Goal: Task Accomplishment & Management: Complete application form

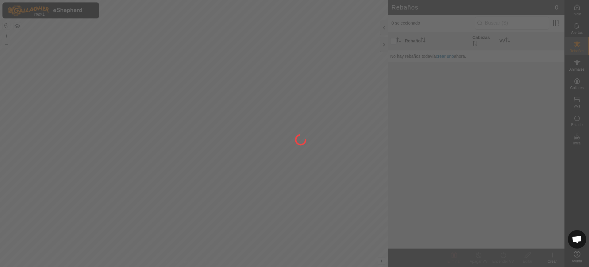
scroll to position [467, 0]
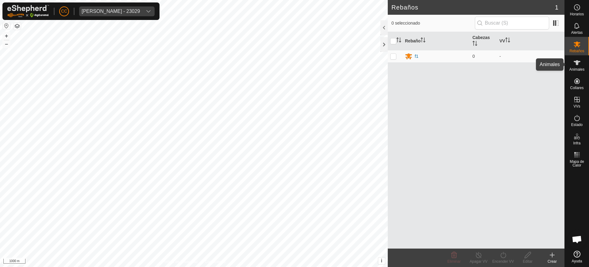
click at [578, 66] on icon at bounding box center [576, 62] width 7 height 7
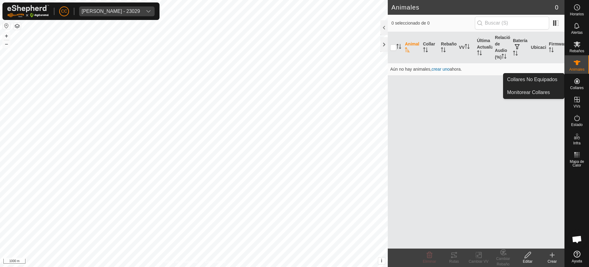
click at [580, 84] on icon at bounding box center [576, 80] width 7 height 7
click at [573, 84] on icon at bounding box center [576, 80] width 7 height 7
click at [529, 77] on link "Collares No Equipados" at bounding box center [533, 79] width 61 height 12
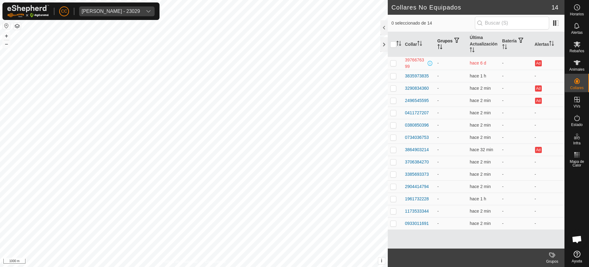
click at [467, 40] on th "Grupos" at bounding box center [451, 44] width 33 height 25
click at [472, 43] on th "Última Actualización" at bounding box center [483, 44] width 33 height 25
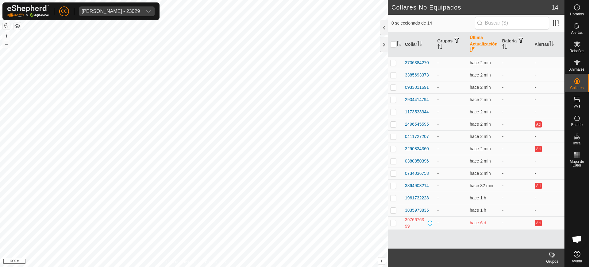
click at [469, 42] on th "Última Actualización" at bounding box center [483, 44] width 33 height 25
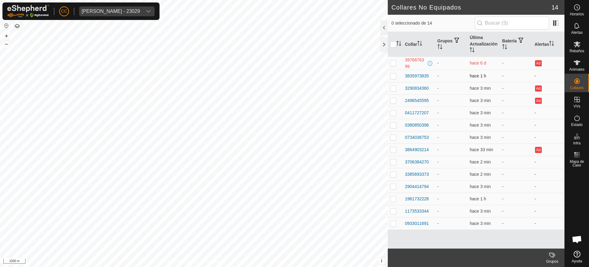
scroll to position [467, 0]
click at [470, 46] on th "Última Actualización" at bounding box center [483, 44] width 33 height 25
click at [394, 76] on p-checkbox at bounding box center [393, 75] width 6 height 5
checkbox input "true"
click at [392, 87] on p-checkbox at bounding box center [393, 88] width 6 height 5
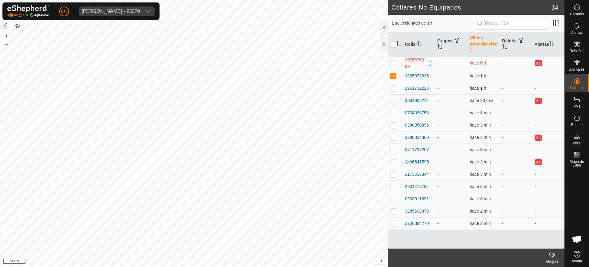
checkbox input "true"
click at [6, 24] on button "button" at bounding box center [6, 25] width 7 height 7
click at [397, 63] on td at bounding box center [395, 62] width 15 height 13
checkbox input "false"
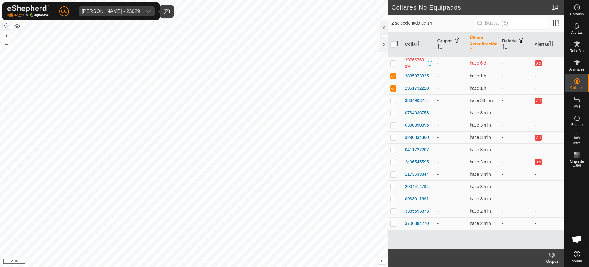
click at [94, 13] on div "[PERSON_NAME] - 23029" at bounding box center [111, 11] width 58 height 5
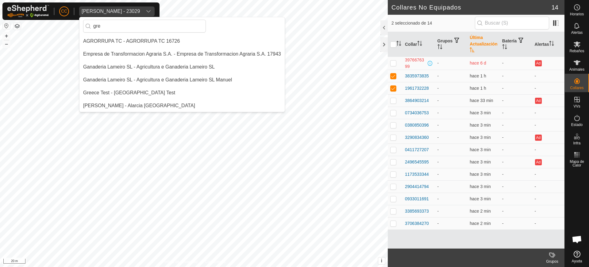
scroll to position [0, 0]
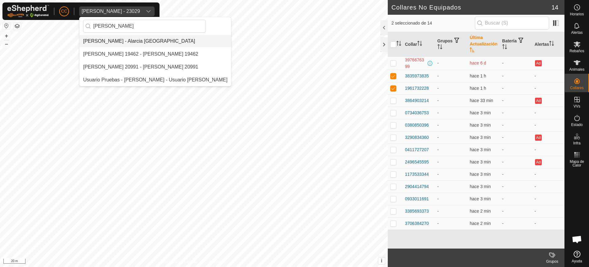
type input "[PERSON_NAME]"
click at [120, 41] on li "[PERSON_NAME] - Alarcia [GEOGRAPHIC_DATA]" at bounding box center [155, 41] width 152 height 12
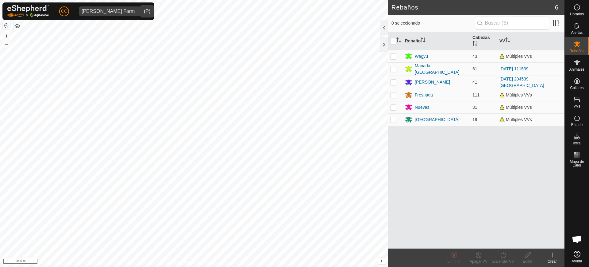
click at [205, 0] on html "CC Alarcia Monja Farm Horarios Alertas Rebaños Animales Collares VVs Estado Inf…" at bounding box center [294, 133] width 589 height 267
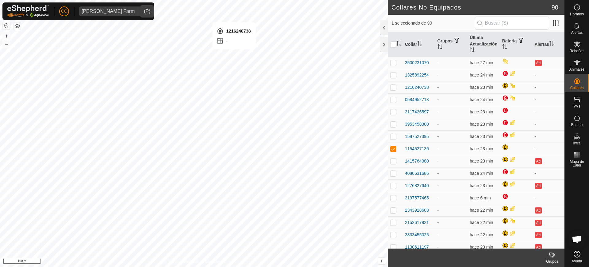
checkbox input "true"
checkbox input "false"
checkbox input "true"
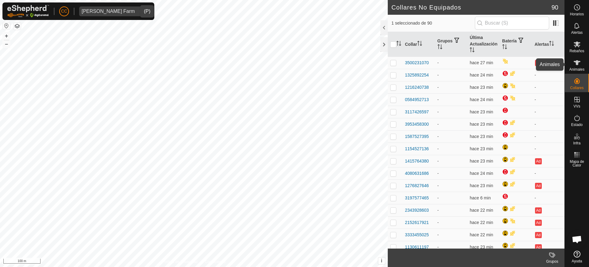
click at [581, 66] on es-animals-svg-icon at bounding box center [576, 63] width 11 height 10
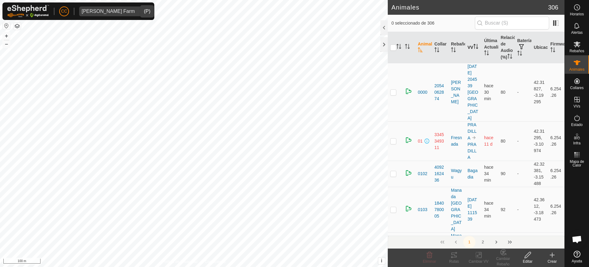
click at [473, 49] on icon "Activar para ordenar" at bounding box center [475, 46] width 5 height 5
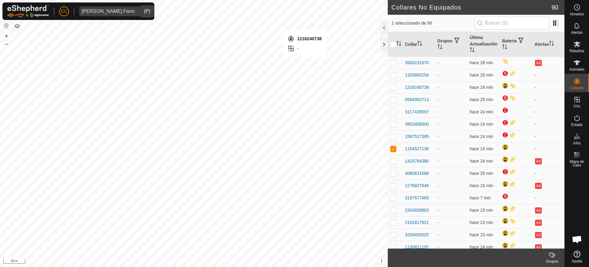
click at [305, 24] on div "1216240738 - + – ⇧ i This application includes HERE Maps. © 2024 HERE. All righ…" at bounding box center [194, 133] width 388 height 267
checkbox input "true"
click at [293, 131] on div "3117426597 - + – ⇧ i This application includes HERE Maps. © 2024 HERE. All righ…" at bounding box center [194, 133] width 388 height 267
checkbox input "true"
click at [289, 141] on div "0284073302 - + – ⇧ i This application includes HERE Maps. © 2024 HERE. All righ…" at bounding box center [194, 133] width 388 height 267
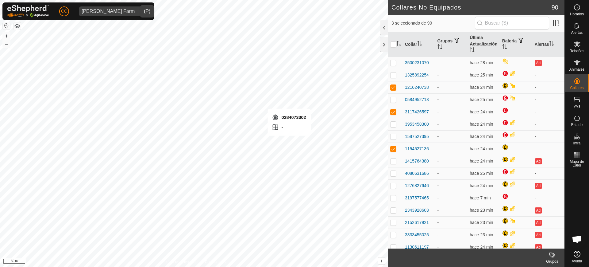
checkbox input "true"
click at [401, 44] on icon "Activar para ordenar" at bounding box center [398, 43] width 5 height 5
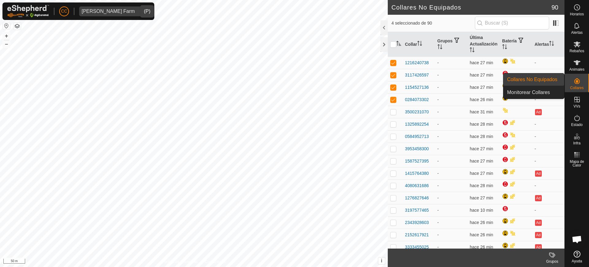
click at [577, 70] on span "Animales" at bounding box center [576, 69] width 15 height 4
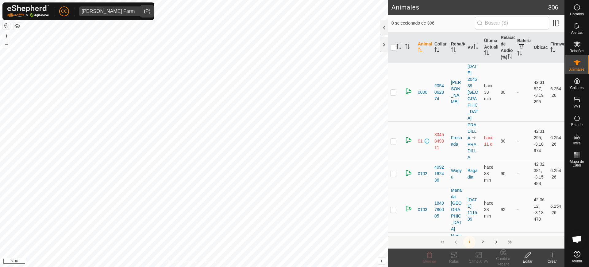
click at [547, 254] on create-svg-icon at bounding box center [552, 254] width 25 height 7
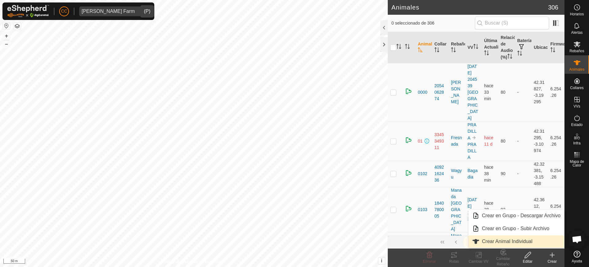
click at [518, 245] on link "Crear Animal Individual" at bounding box center [516, 241] width 96 height 12
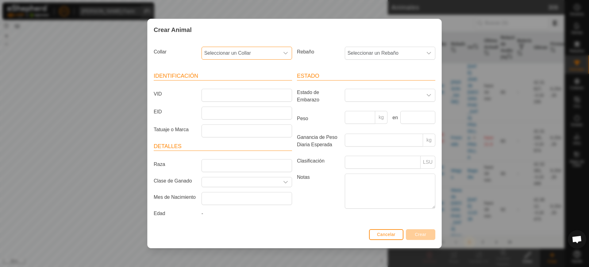
click at [231, 54] on span "Seleccionar un Collar" at bounding box center [241, 53] width 78 height 12
type input "26597"
click at [240, 86] on li "3117426597" at bounding box center [247, 85] width 90 height 12
click at [375, 45] on div "Rebaño Seleccionar un Rebaño" at bounding box center [365, 55] width 143 height 23
click at [373, 50] on span "Seleccionar un Rebaño" at bounding box center [384, 53] width 78 height 12
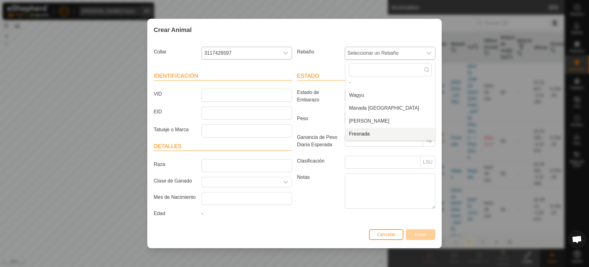
scroll to position [28, 0]
click at [361, 132] on li "[GEOGRAPHIC_DATA]" at bounding box center [390, 134] width 90 height 12
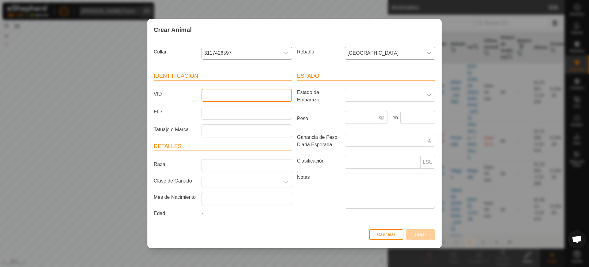
click at [259, 94] on input "VID" at bounding box center [247, 95] width 90 height 13
type input "6367"
click at [423, 237] on button "Crear" at bounding box center [420, 234] width 29 height 11
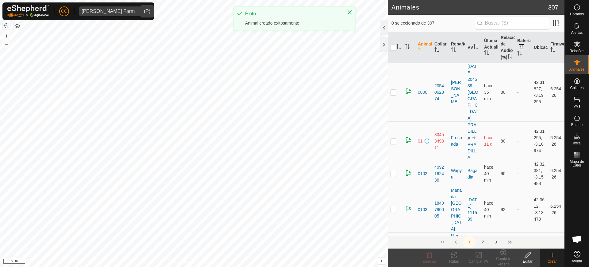
click at [554, 255] on icon at bounding box center [551, 254] width 7 height 7
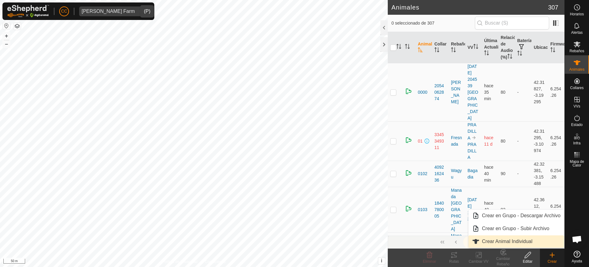
click at [543, 243] on link "Crear Animal Individual" at bounding box center [516, 241] width 96 height 12
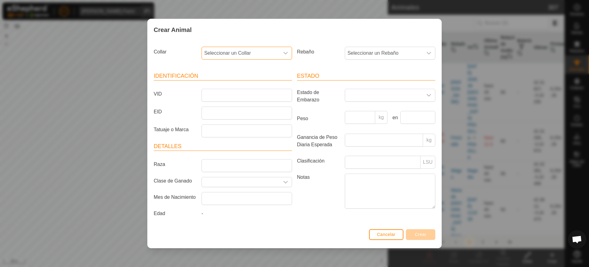
click at [264, 48] on span "Seleccionar un Collar" at bounding box center [241, 53] width 78 height 12
type input "73302"
click at [268, 84] on li "0284073302" at bounding box center [247, 85] width 90 height 12
click at [363, 54] on span "Seleccionar un Rebaño" at bounding box center [384, 53] width 78 height 12
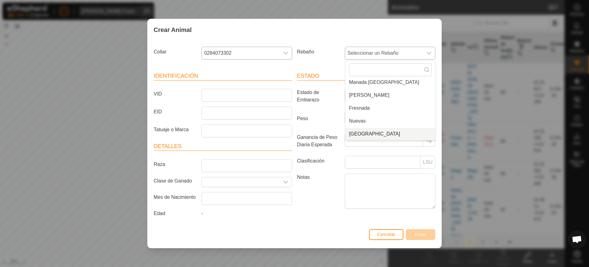
click at [367, 132] on li "[GEOGRAPHIC_DATA]" at bounding box center [390, 134] width 90 height 12
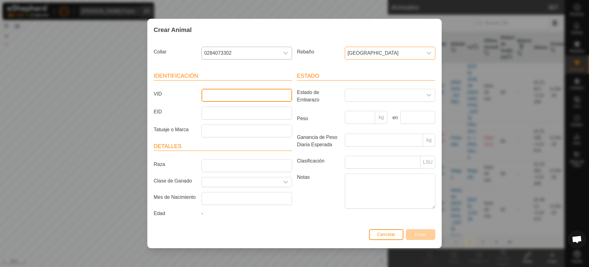
click at [261, 95] on input "VID" at bounding box center [247, 95] width 90 height 13
type input "2767"
click at [417, 235] on span "Crear" at bounding box center [421, 234] width 12 height 5
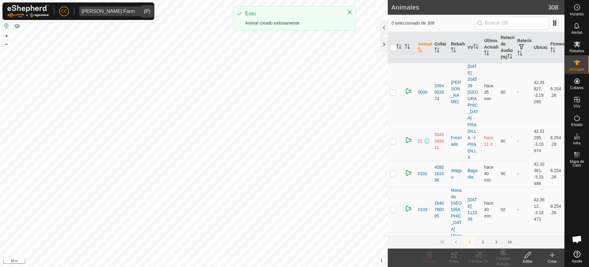
click at [550, 255] on icon at bounding box center [551, 254] width 7 height 7
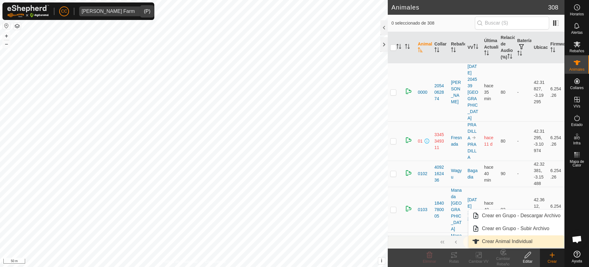
click at [496, 243] on link "Crear Animal Individual" at bounding box center [516, 241] width 96 height 12
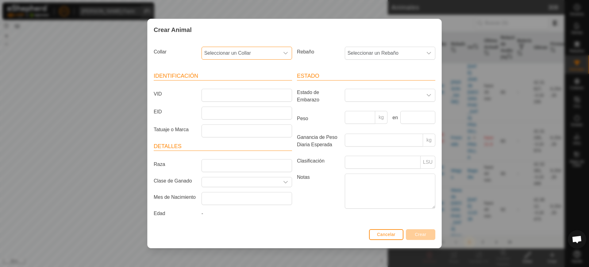
click at [245, 54] on span "Seleccionar un Collar" at bounding box center [241, 53] width 78 height 12
type input "27136"
click at [260, 81] on li "1154527136" at bounding box center [247, 85] width 90 height 12
click at [358, 53] on span "Seleccionar un Rebaño" at bounding box center [384, 53] width 78 height 12
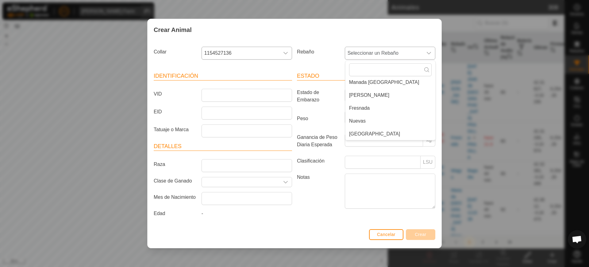
click at [360, 133] on li "[GEOGRAPHIC_DATA]" at bounding box center [390, 134] width 90 height 12
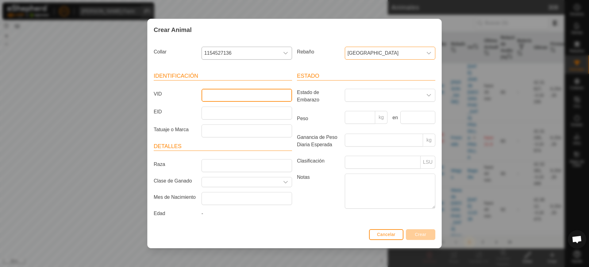
click at [258, 95] on input "VID" at bounding box center [247, 95] width 90 height 13
type input "9562"
click at [421, 236] on span "Crear" at bounding box center [421, 234] width 12 height 5
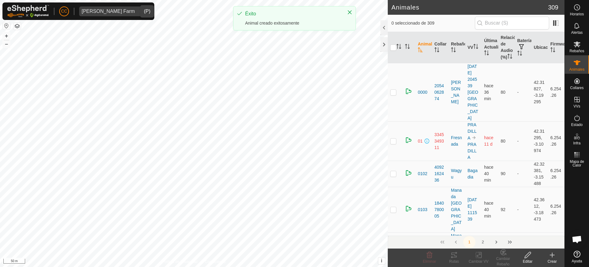
click at [551, 258] on div "Crear" at bounding box center [552, 261] width 25 height 6
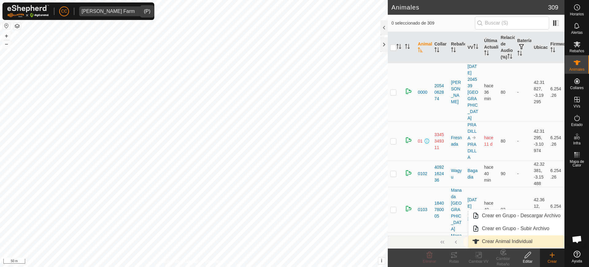
click at [516, 236] on link "Crear Animal Individual" at bounding box center [516, 241] width 96 height 12
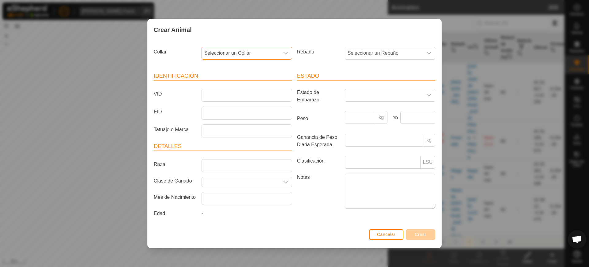
click at [213, 51] on span "Seleccionar un Collar" at bounding box center [241, 53] width 78 height 12
type input "40738"
click at [217, 83] on li "1216240738" at bounding box center [247, 85] width 90 height 12
click at [381, 57] on span "Seleccionar un Rebaño" at bounding box center [384, 53] width 78 height 12
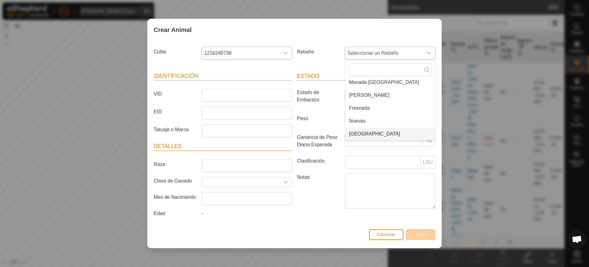
click at [375, 129] on li "[GEOGRAPHIC_DATA]" at bounding box center [390, 134] width 90 height 12
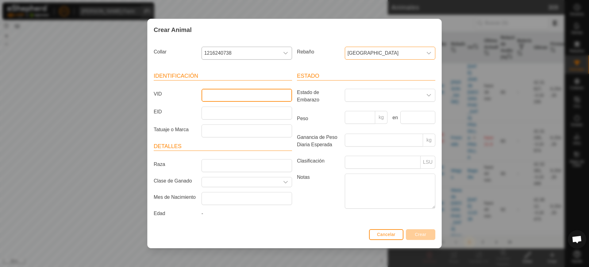
click at [258, 92] on input "VID" at bounding box center [247, 95] width 90 height 13
type input "5280"
click at [411, 235] on button "Crear" at bounding box center [420, 234] width 29 height 11
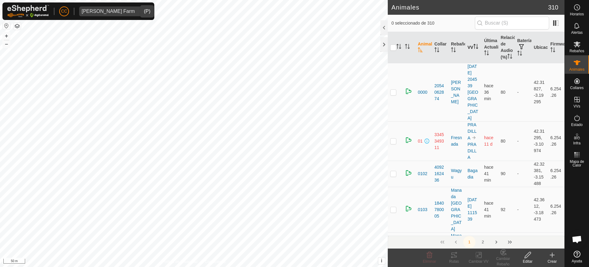
click at [471, 58] on th "VV" at bounding box center [473, 47] width 17 height 31
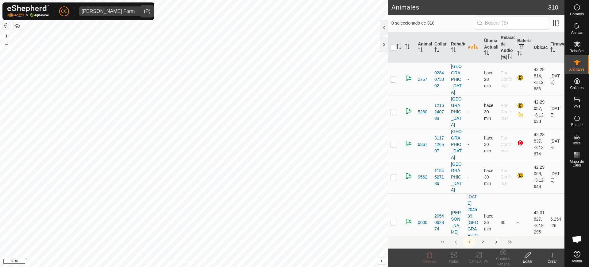
drag, startPoint x: 394, startPoint y: 83, endPoint x: 397, endPoint y: 98, distance: 16.2
click at [394, 82] on p-checkbox at bounding box center [393, 79] width 6 height 5
checkbox input "true"
drag, startPoint x: 394, startPoint y: 110, endPoint x: 394, endPoint y: 114, distance: 4.3
click at [393, 110] on p-checkbox at bounding box center [393, 111] width 6 height 5
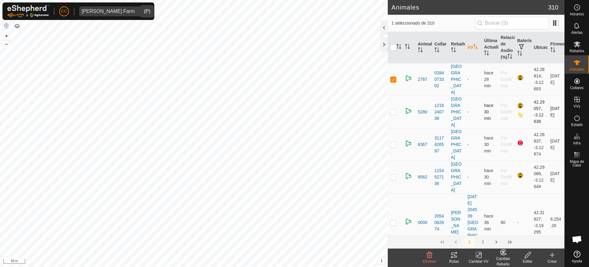
checkbox input "true"
drag, startPoint x: 390, startPoint y: 135, endPoint x: 391, endPoint y: 144, distance: 9.5
click at [390, 142] on p-checkbox at bounding box center [393, 144] width 6 height 5
checkbox input "true"
click at [392, 160] on td at bounding box center [395, 176] width 15 height 33
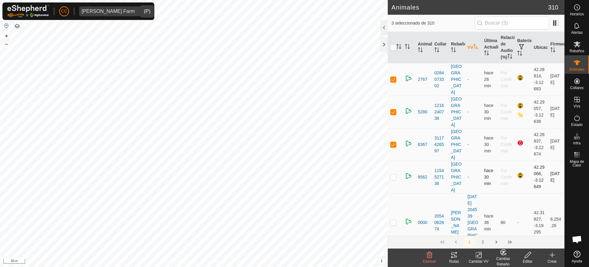
checkbox input "true"
click at [476, 250] on div "Cambiar VV" at bounding box center [478, 257] width 25 height 18
drag, startPoint x: 478, startPoint y: 239, endPoint x: 480, endPoint y: 230, distance: 9.0
click at [480, 230] on ul "Elegir VV... Apagar VV" at bounding box center [497, 234] width 61 height 25
click at [480, 230] on link "Elegir VV..." at bounding box center [497, 228] width 61 height 12
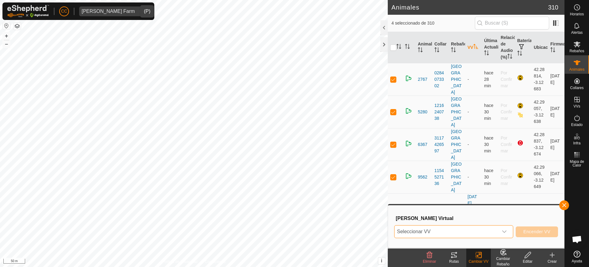
click at [458, 229] on span "Seleccionar VV" at bounding box center [446, 231] width 104 height 12
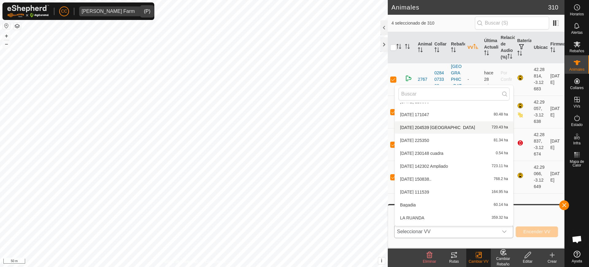
scroll to position [77, 0]
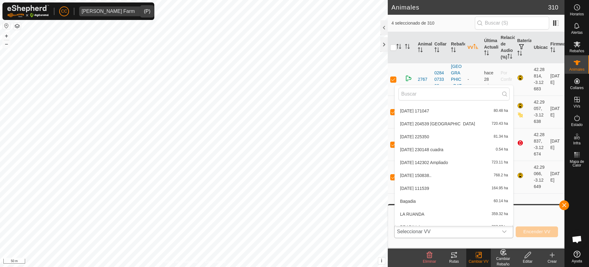
click at [432, 213] on li "LA RUANDA 359.32 ha" at bounding box center [454, 214] width 118 height 12
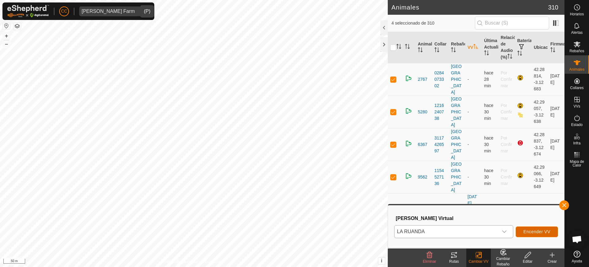
click at [551, 232] on button "Encender VV" at bounding box center [537, 231] width 42 height 11
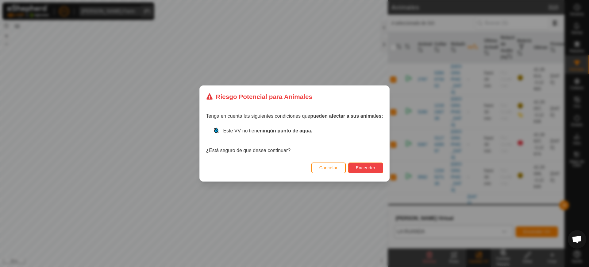
click at [373, 163] on button "Encender" at bounding box center [365, 167] width 35 height 11
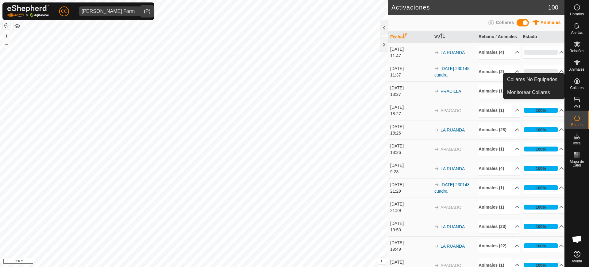
click at [578, 74] on div "Collares" at bounding box center [577, 83] width 24 height 18
click at [578, 67] on span "Animales" at bounding box center [576, 69] width 15 height 4
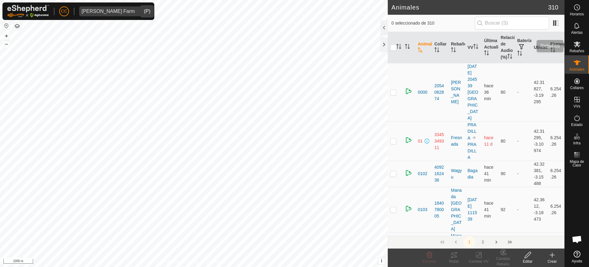
click at [572, 48] on es-mob-svg-icon at bounding box center [576, 44] width 11 height 10
